Goal: Contribute content

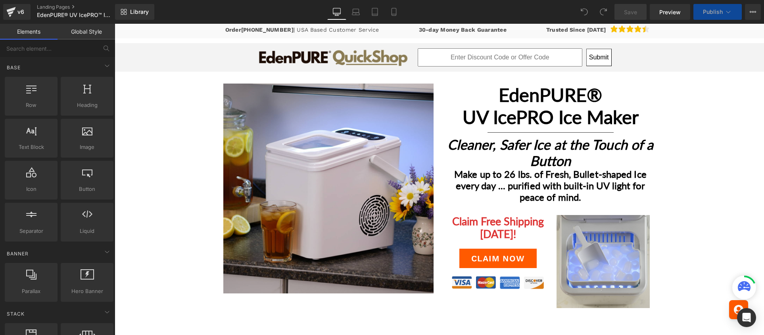
scroll to position [86, 0]
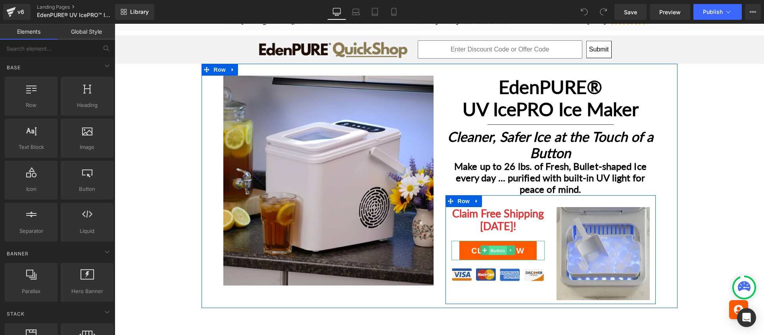
click at [494, 250] on span "Button" at bounding box center [498, 251] width 18 height 10
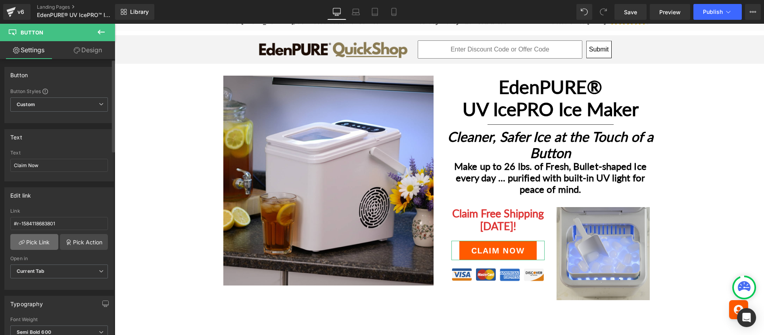
click at [40, 242] on link "Pick Link" at bounding box center [34, 242] width 48 height 16
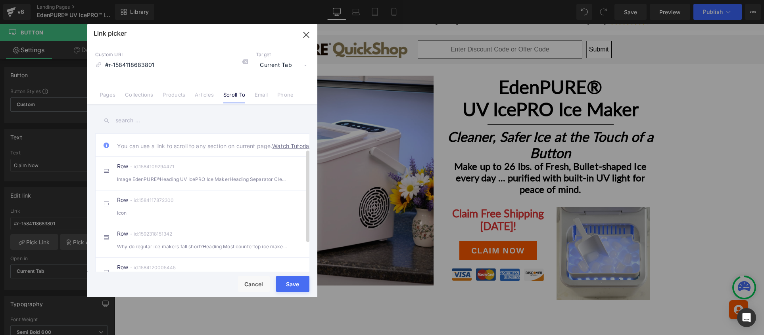
scroll to position [65, 0]
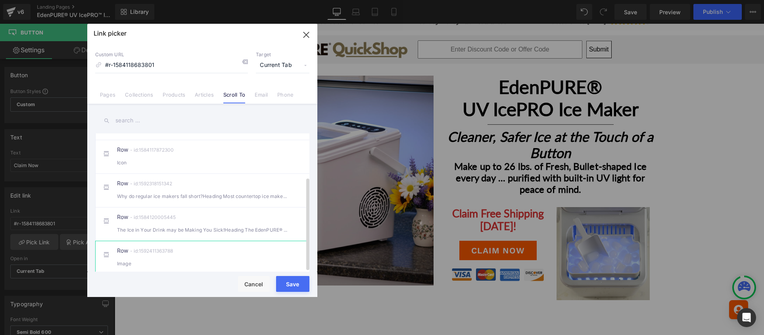
click at [202, 260] on div "Image" at bounding box center [202, 264] width 171 height 8
type input "#r-1592411363788"
click at [289, 283] on button "Save" at bounding box center [292, 284] width 33 height 16
type input "#r-1592411363788"
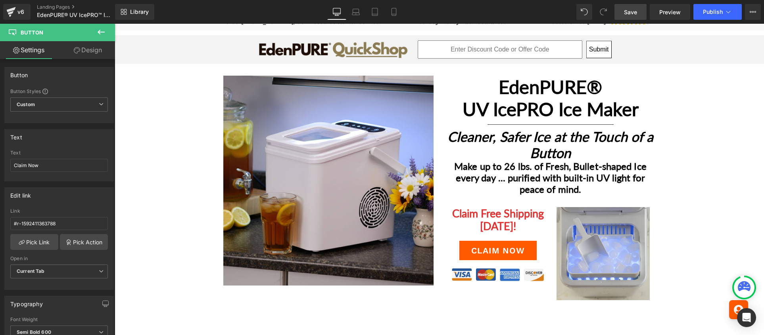
click at [630, 13] on span "Save" at bounding box center [630, 12] width 13 height 8
click at [669, 10] on span "Preview" at bounding box center [669, 12] width 21 height 8
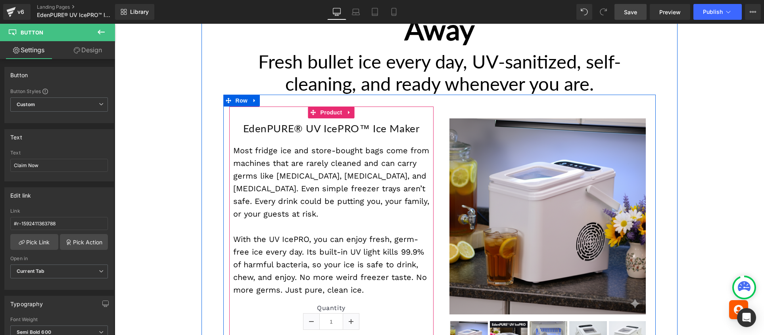
scroll to position [2066, 0]
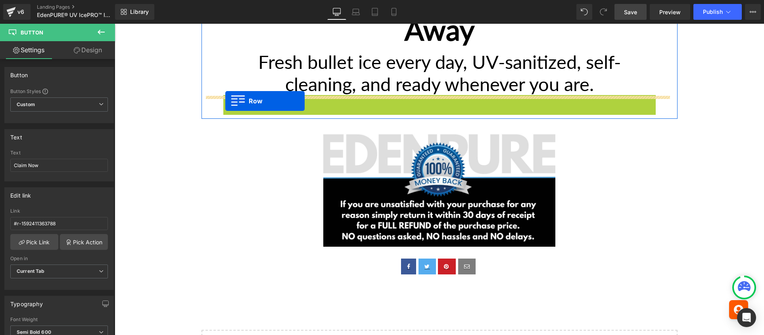
drag, startPoint x: 226, startPoint y: 67, endPoint x: 225, endPoint y: 101, distance: 33.7
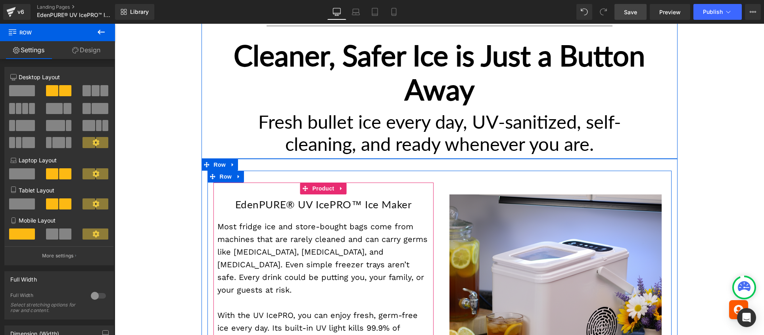
scroll to position [1999, 0]
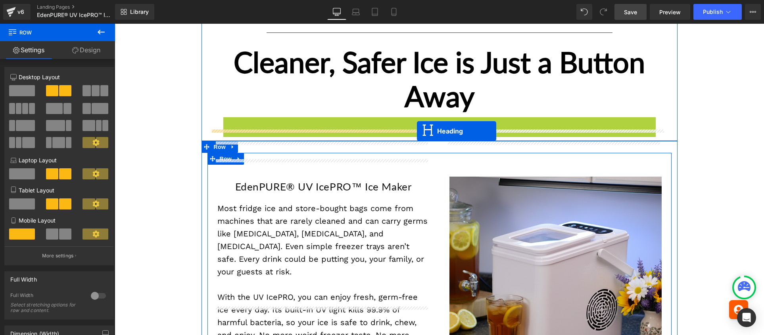
drag, startPoint x: 416, startPoint y: 105, endPoint x: 417, endPoint y: 131, distance: 25.8
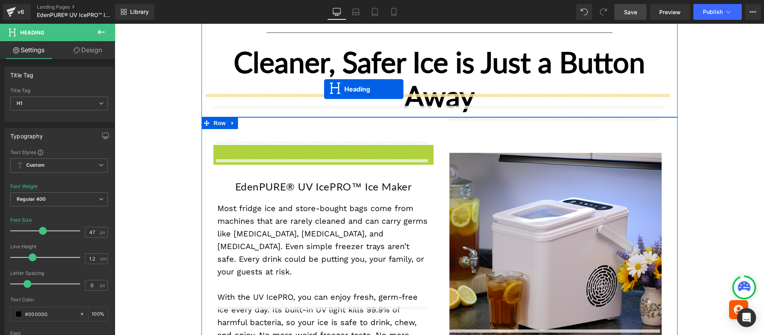
drag, startPoint x: 301, startPoint y: 156, endPoint x: 324, endPoint y: 89, distance: 70.3
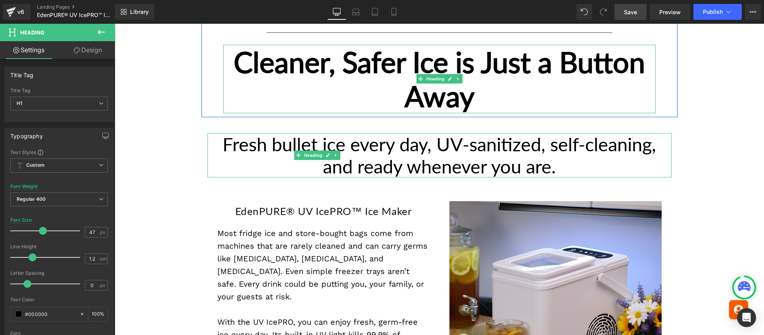
scroll to position [1991, 0]
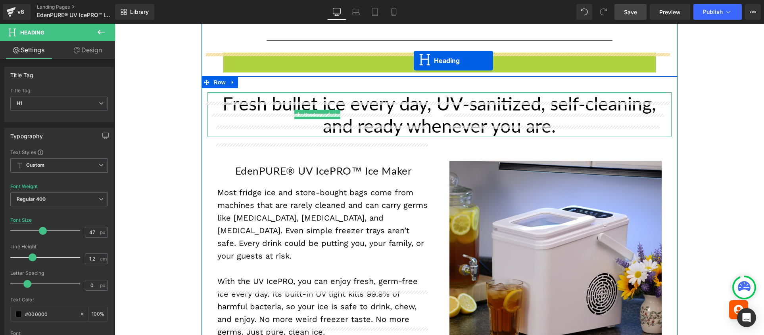
drag, startPoint x: 416, startPoint y: 51, endPoint x: 413, endPoint y: 61, distance: 9.9
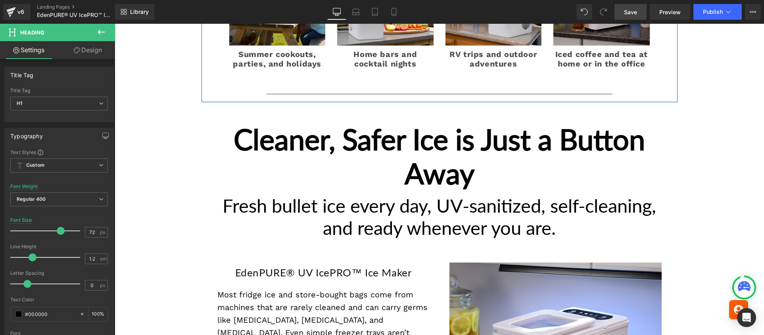
scroll to position [1934, 0]
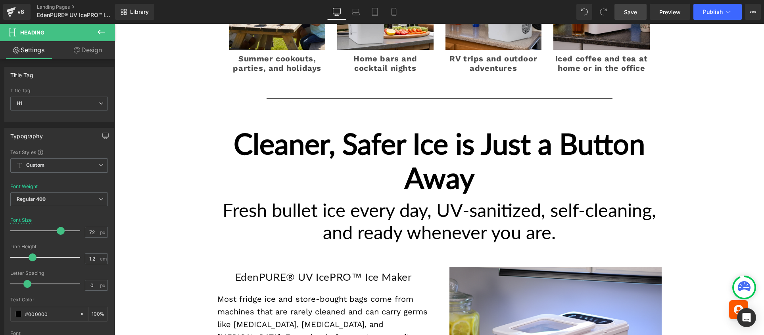
click at [631, 4] on link "Save" at bounding box center [630, 12] width 32 height 16
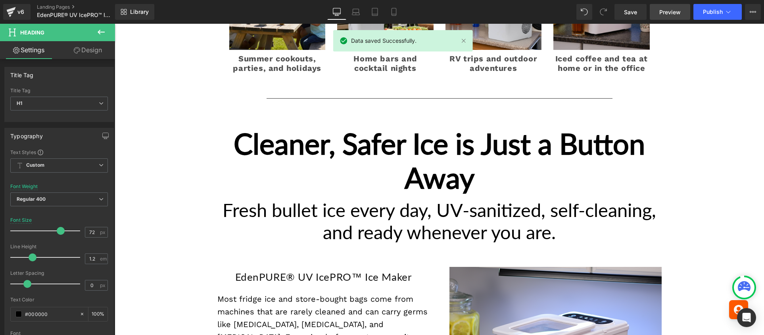
click at [675, 11] on span "Preview" at bounding box center [669, 12] width 21 height 8
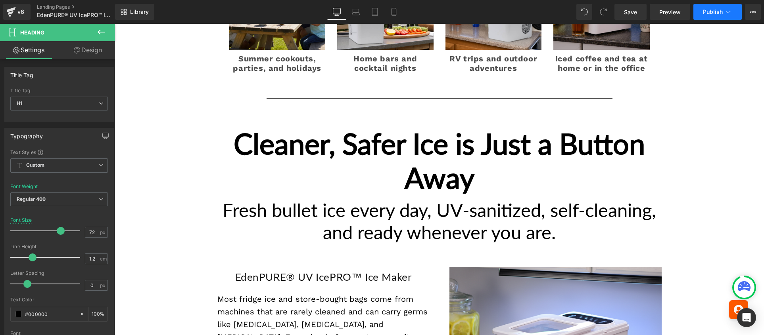
click at [712, 8] on button "Publish" at bounding box center [717, 12] width 48 height 16
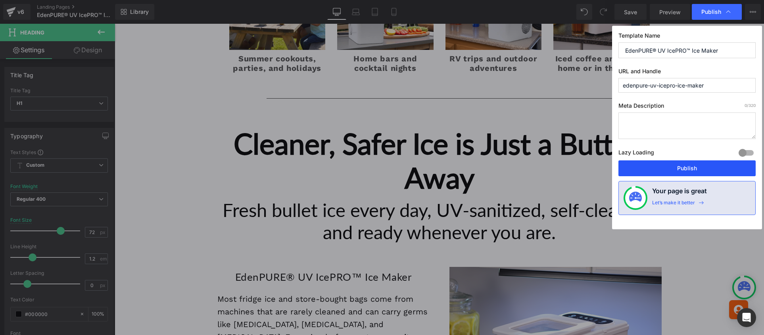
click at [706, 171] on button "Publish" at bounding box center [686, 169] width 137 height 16
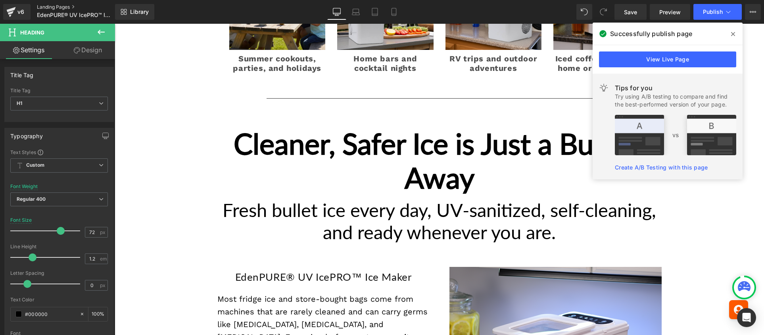
click at [50, 6] on link "Landing Pages" at bounding box center [82, 7] width 91 height 6
